Goal: Task Accomplishment & Management: Use online tool/utility

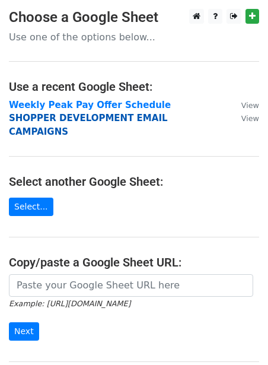
click at [49, 121] on strong "SHOPPER DEVELOPMENT EMAIL CAMPAIGNS" at bounding box center [88, 125] width 159 height 24
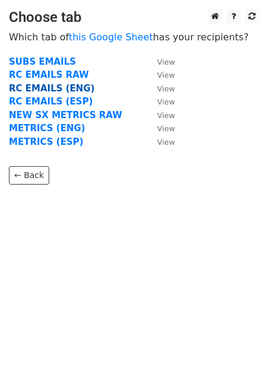
click at [47, 90] on strong "RC EMAILS (ENG)" at bounding box center [52, 88] width 86 height 11
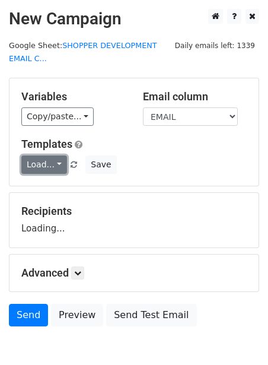
click at [34, 160] on link "Load..." at bounding box center [44, 164] width 46 height 18
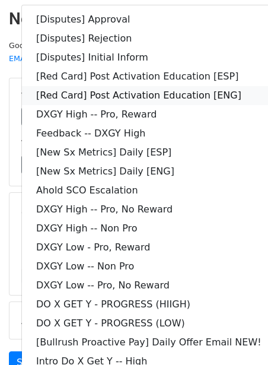
click at [79, 97] on link "[Red Card] Post Activation Education [ENG]" at bounding box center [149, 95] width 254 height 19
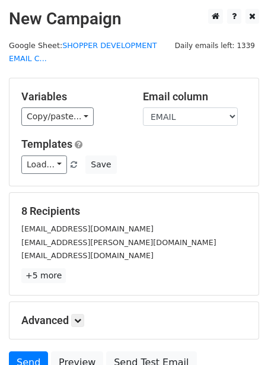
scroll to position [109, 0]
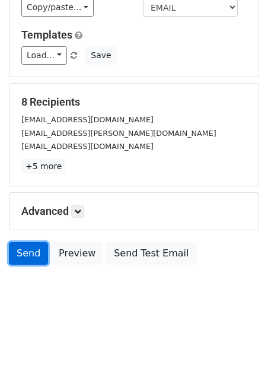
click at [24, 247] on link "Send" at bounding box center [28, 253] width 39 height 23
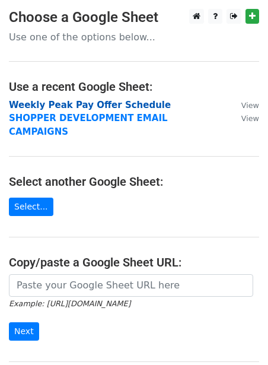
click at [61, 106] on strong "Weekly Peak Pay Offer Schedule" at bounding box center [90, 105] width 162 height 11
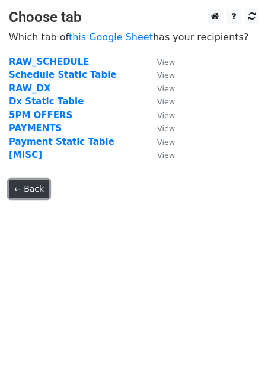
click at [34, 182] on link "← Back" at bounding box center [29, 189] width 40 height 18
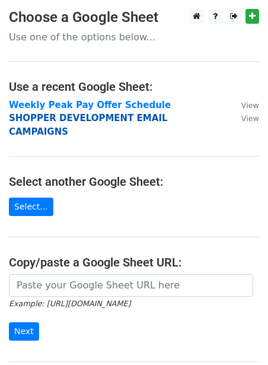
click at [73, 120] on strong "SHOPPER DEVELOPMENT EMAIL CAMPAIGNS" at bounding box center [88, 125] width 159 height 24
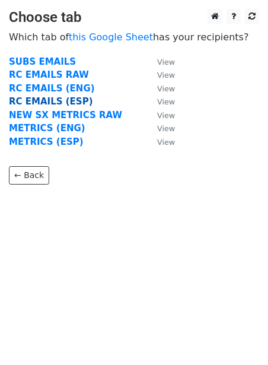
click at [65, 98] on strong "RC EMAILS (ESP)" at bounding box center [51, 101] width 84 height 11
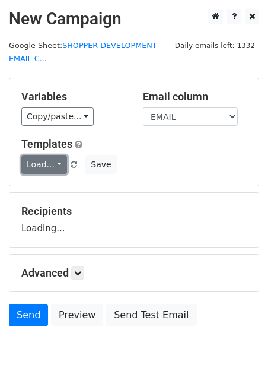
click at [34, 169] on link "Load..." at bounding box center [44, 164] width 46 height 18
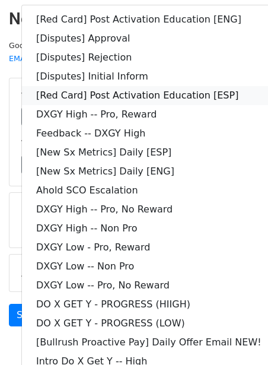
click at [93, 89] on link "[Red Card] Post Activation Education [ESP]" at bounding box center [149, 95] width 254 height 19
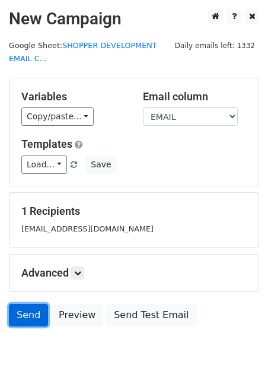
click at [18, 315] on link "Send" at bounding box center [28, 315] width 39 height 23
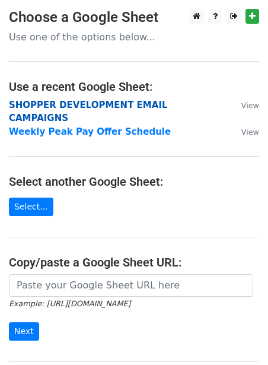
click at [49, 106] on strong "SHOPPER DEVELOPMENT EMAIL CAMPAIGNS" at bounding box center [88, 112] width 159 height 24
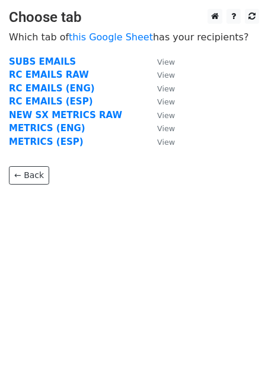
click at [46, 122] on td "METRICS (ENG)" at bounding box center [77, 129] width 137 height 14
click at [43, 126] on strong "METRICS (ENG)" at bounding box center [47, 128] width 77 height 11
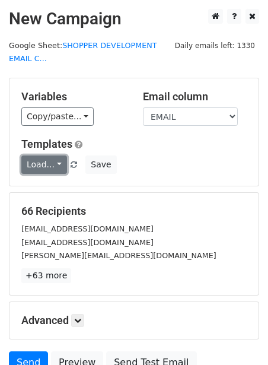
click at [38, 160] on link "Load..." at bounding box center [44, 164] width 46 height 18
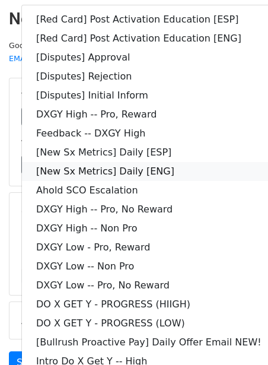
click at [43, 168] on link "[New Sx Metrics] Daily [ENG]" at bounding box center [149, 171] width 254 height 19
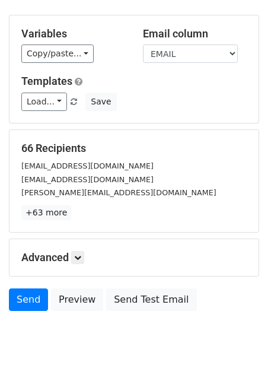
scroll to position [109, 0]
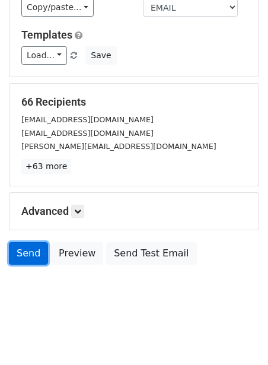
click at [31, 250] on link "Send" at bounding box center [28, 253] width 39 height 23
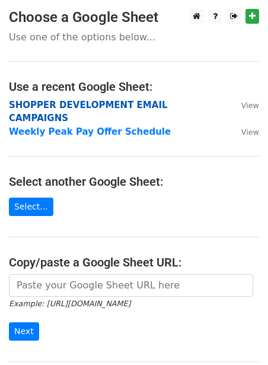
click at [26, 109] on strong "SHOPPER DEVELOPMENT EMAIL CAMPAIGNS" at bounding box center [88, 112] width 159 height 24
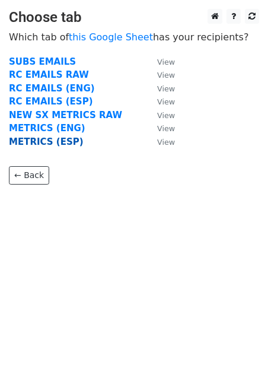
click at [33, 138] on strong "METRICS (ESP)" at bounding box center [46, 142] width 75 height 11
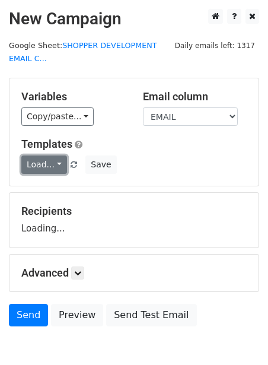
click at [50, 162] on link "Load..." at bounding box center [44, 164] width 46 height 18
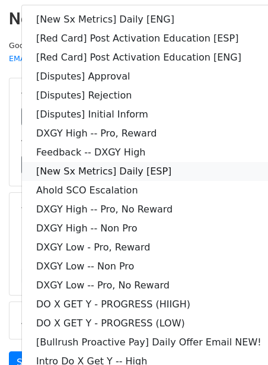
click at [42, 172] on link "[New Sx Metrics] Daily [ESP]" at bounding box center [149, 171] width 254 height 19
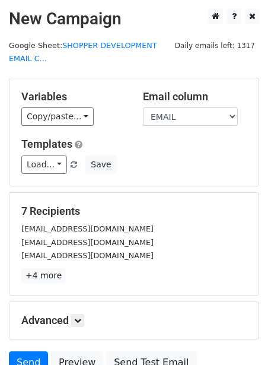
scroll to position [109, 0]
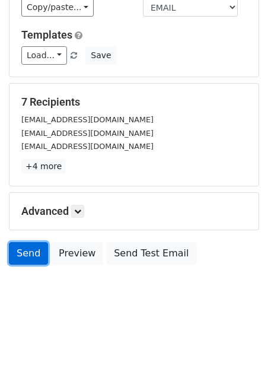
click at [31, 256] on link "Send" at bounding box center [28, 253] width 39 height 23
